Goal: Go to known website: Access a specific website the user already knows

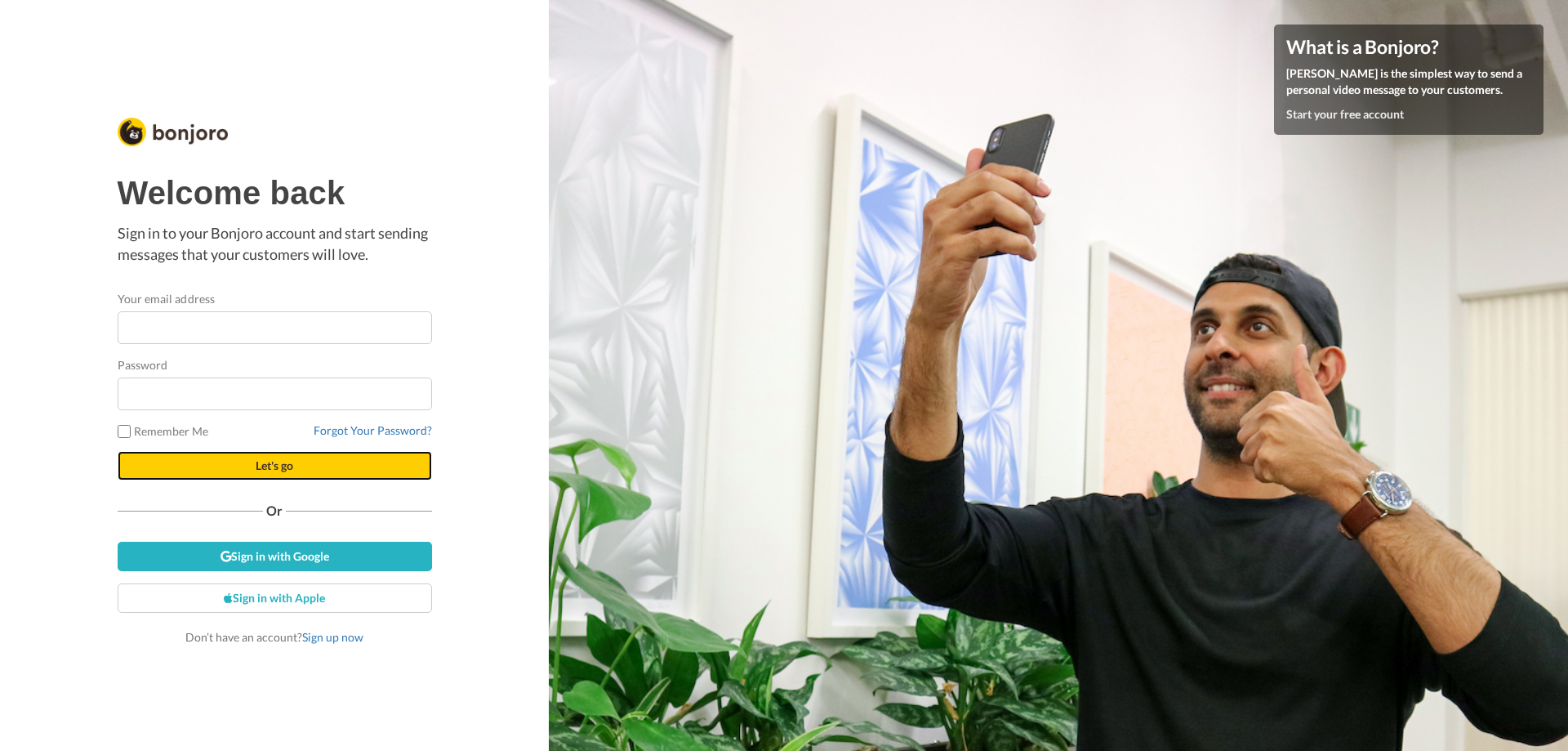
click at [262, 460] on span "Let's go" at bounding box center [274, 464] width 38 height 14
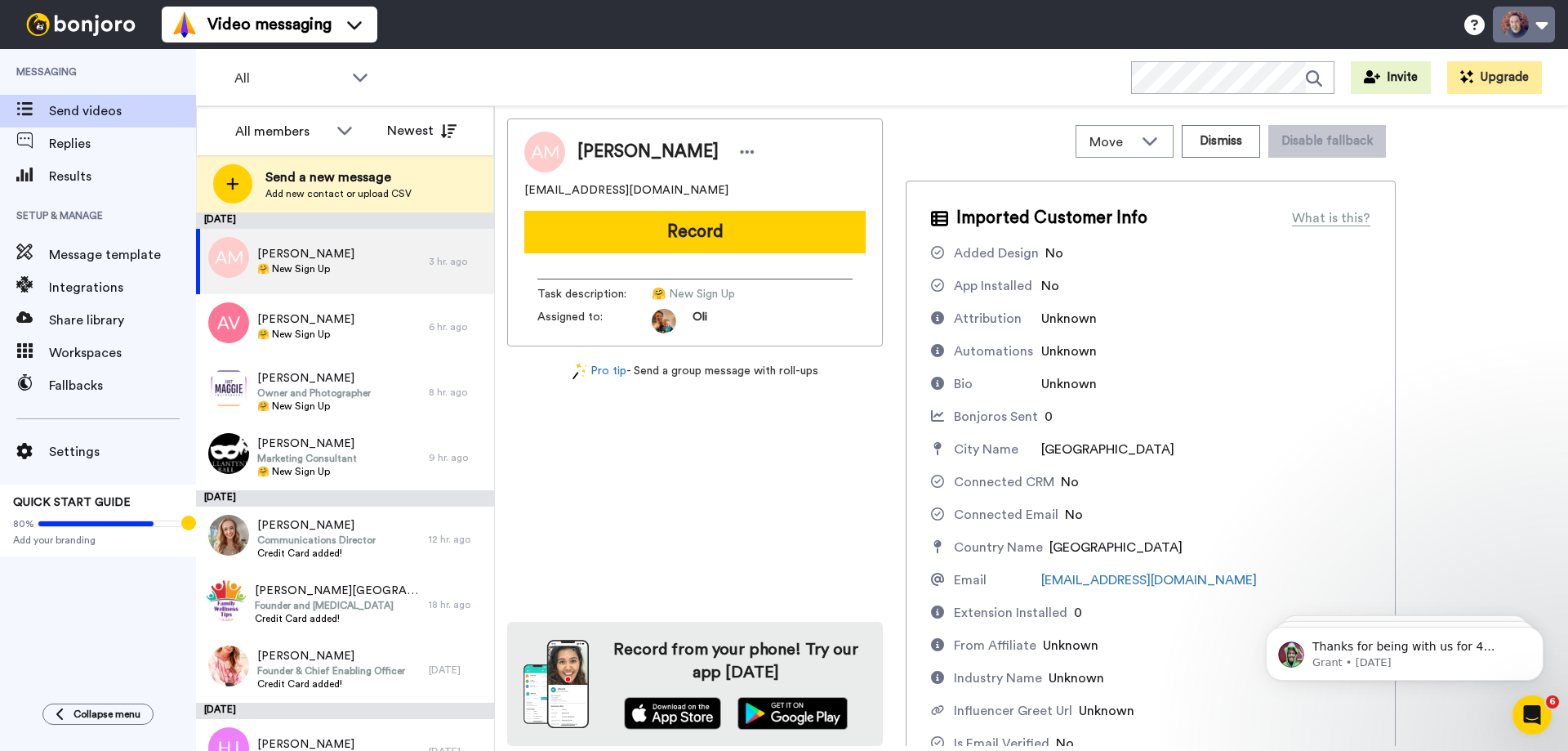
click at [1521, 21] on button at bounding box center [1523, 24] width 62 height 36
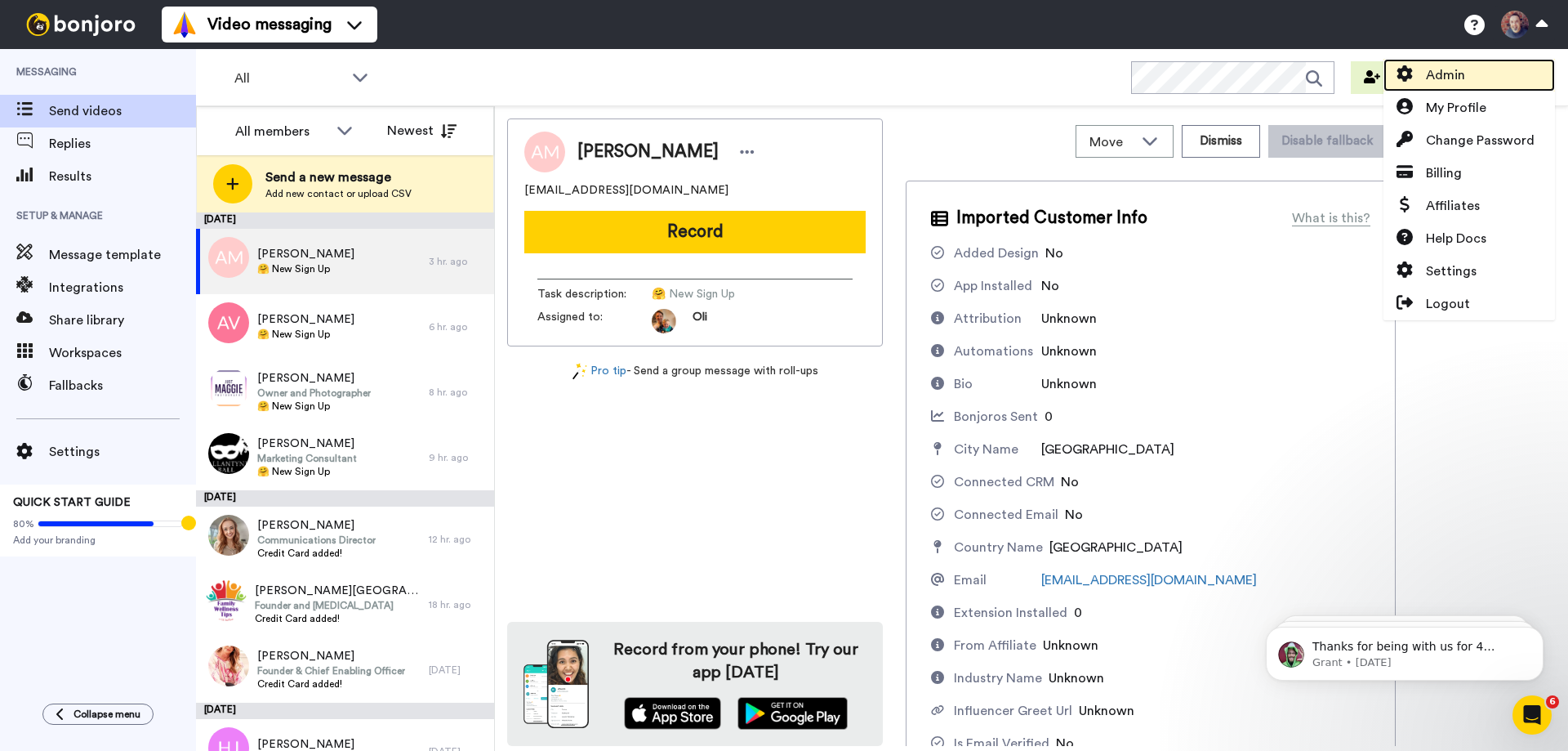
click at [1445, 77] on span "Admin" at bounding box center [1445, 75] width 40 height 19
